Goal: Navigation & Orientation: Find specific page/section

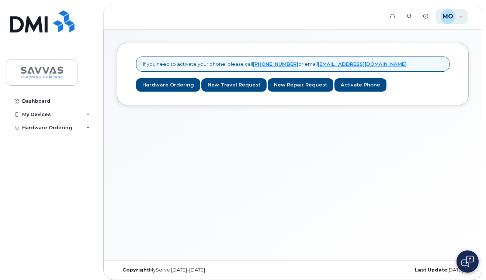
click at [460, 18] on div "MO [PERSON_NAME] Employee" at bounding box center [452, 16] width 33 height 15
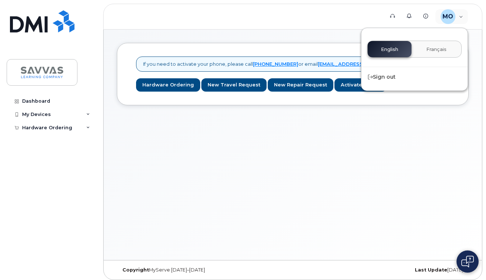
click at [387, 48] on div "English Français" at bounding box center [415, 49] width 94 height 17
click at [357, 17] on header "Support Alerts Knowledge Base MO Matthew O'Brien Employee English Français Sign…" at bounding box center [292, 17] width 379 height 26
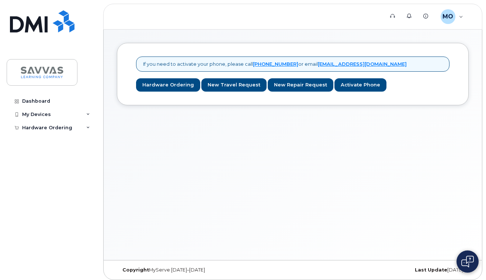
click at [54, 71] on img at bounding box center [42, 72] width 57 height 21
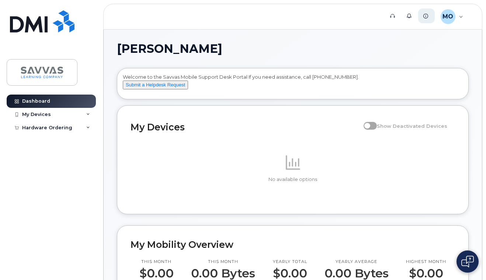
click at [426, 16] on icon at bounding box center [426, 16] width 5 height 5
click at [464, 16] on div "MO Matthew O'Brien Employee" at bounding box center [452, 16] width 33 height 15
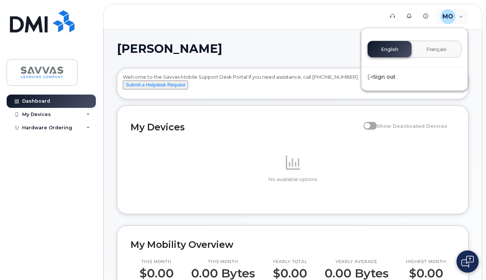
click at [317, 21] on header "Support Alerts Knowledge Base MO Matthew O'Brien Employee English Français Sign…" at bounding box center [292, 17] width 379 height 26
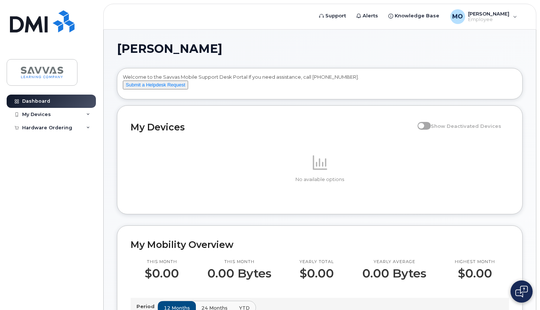
click at [36, 22] on img at bounding box center [42, 21] width 65 height 22
click at [50, 113] on div "My Devices" at bounding box center [51, 114] width 89 height 13
click at [56, 98] on link "Dashboard" at bounding box center [51, 100] width 89 height 13
click at [87, 127] on icon at bounding box center [88, 128] width 4 height 4
click at [47, 140] on div "My Orders" at bounding box center [38, 141] width 27 height 7
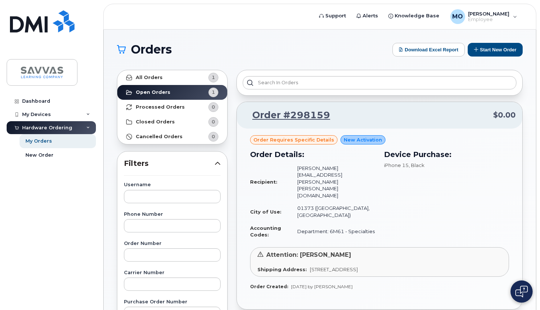
click at [52, 66] on img at bounding box center [42, 72] width 57 height 21
